Goal: Transaction & Acquisition: Purchase product/service

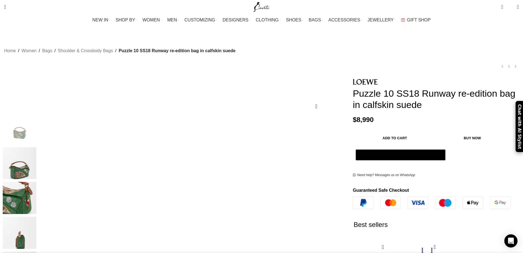
drag, startPoint x: 504, startPoint y: 181, endPoint x: 500, endPoint y: 180, distance: 4.6
click at [36, 195] on img "3 / 5" at bounding box center [20, 198] width 34 height 32
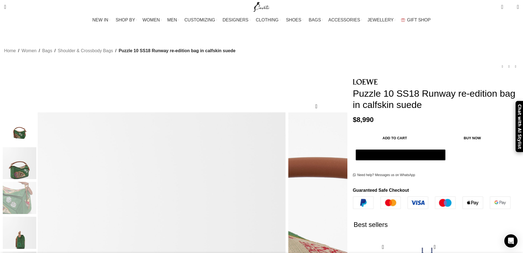
click at [36, 226] on img "4 / 5" at bounding box center [20, 233] width 34 height 32
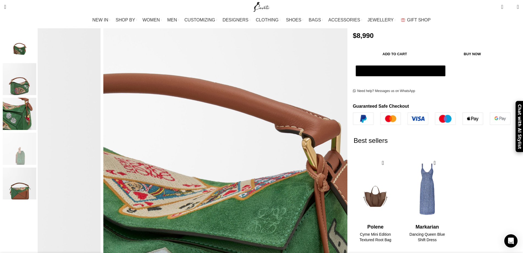
click at [36, 189] on img "5 / 5" at bounding box center [20, 184] width 34 height 32
